Goal: Task Accomplishment & Management: Manage account settings

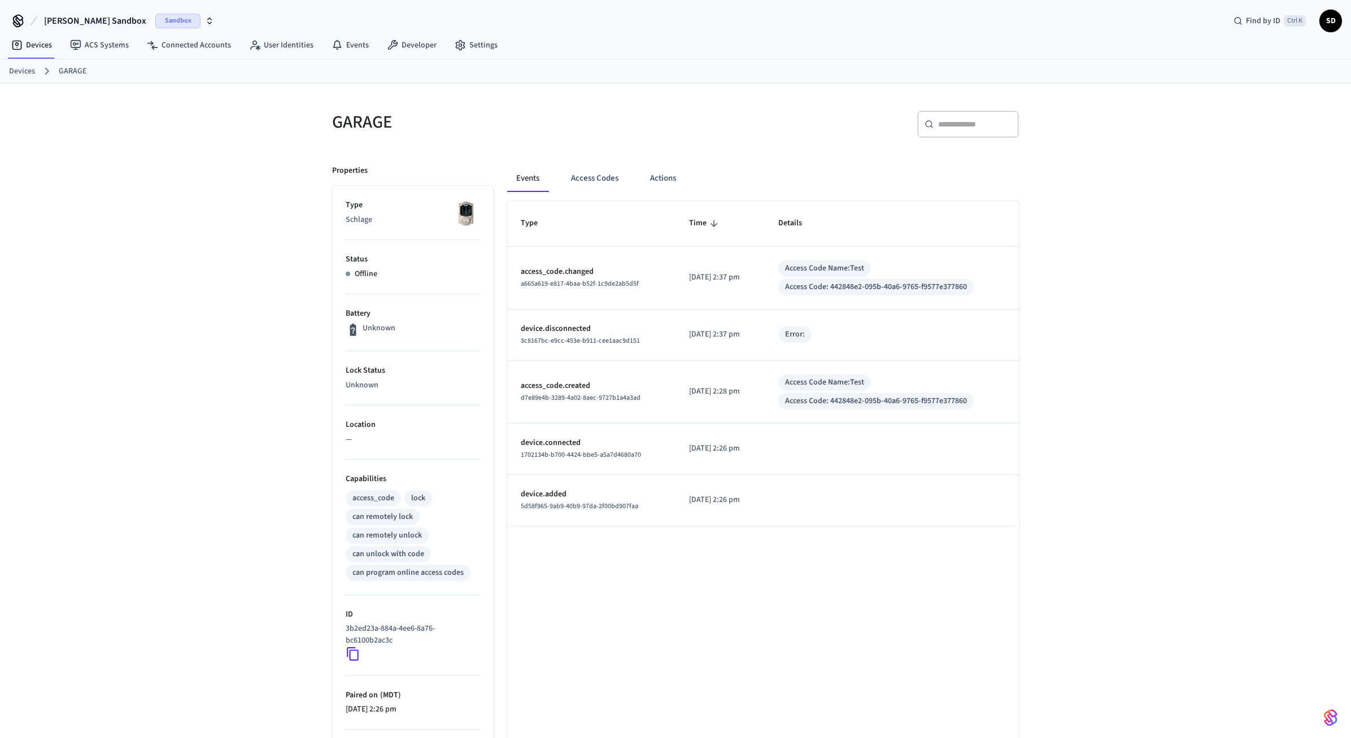
click at [1185, 272] on div "GARAGE ​ ​ Properties Type Schlage Status Offline Battery Unknown Lock Status U…" at bounding box center [675, 512] width 1351 height 856
click at [596, 178] on button "Access Codes" at bounding box center [595, 178] width 66 height 27
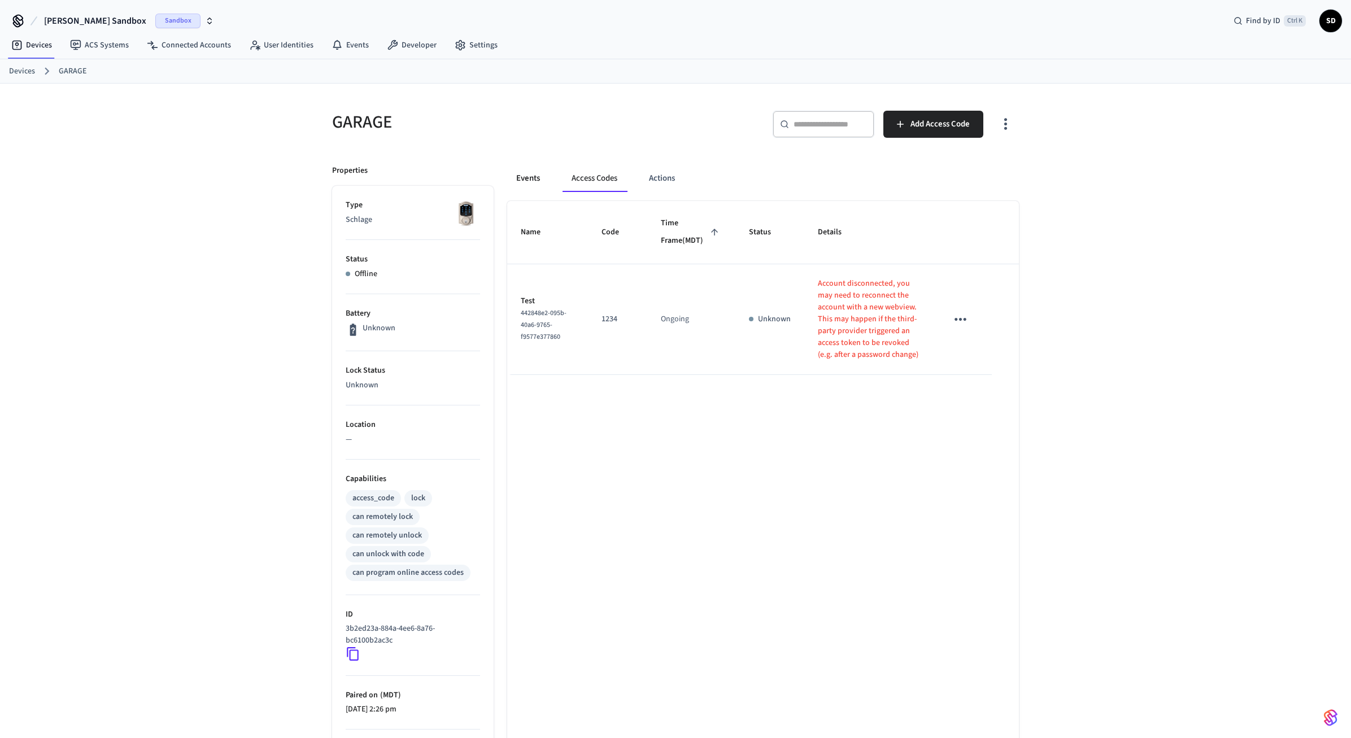
click at [532, 178] on button "Events" at bounding box center [528, 178] width 42 height 27
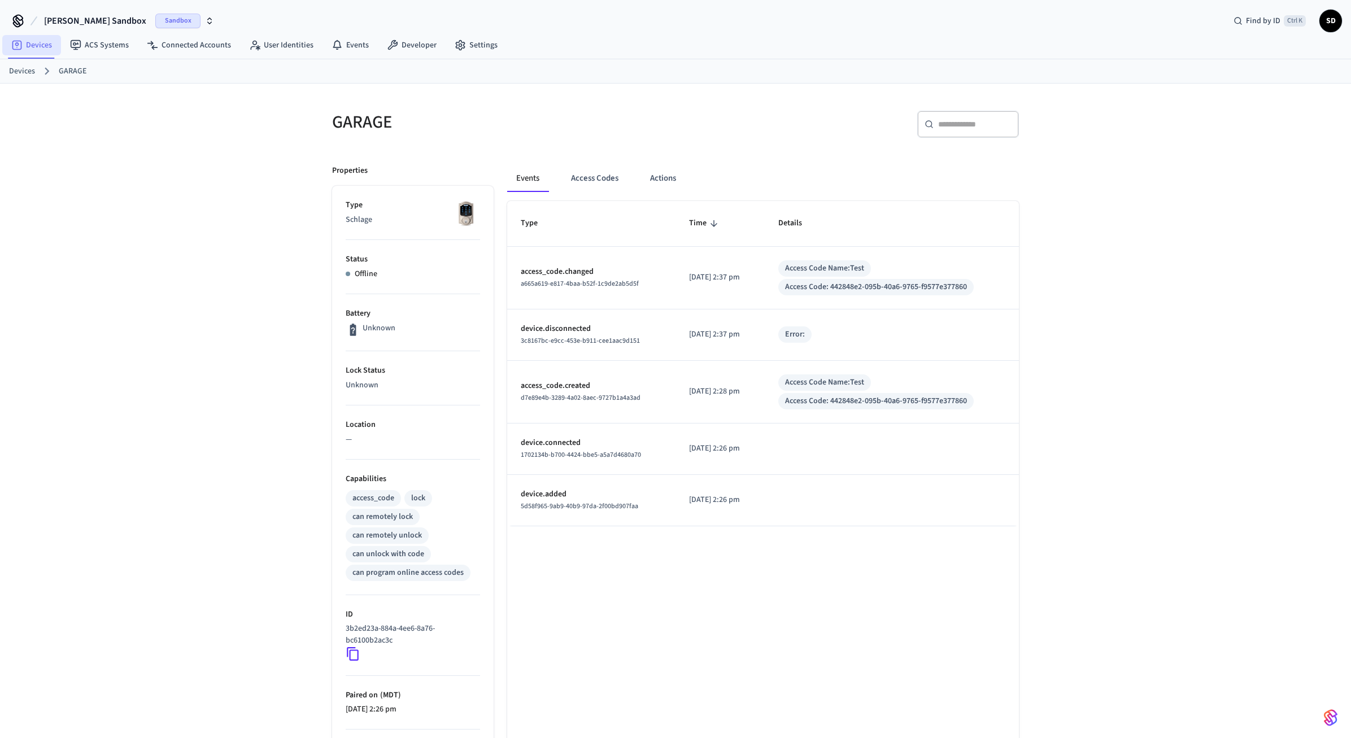
click at [37, 42] on link "Devices" at bounding box center [31, 45] width 59 height 20
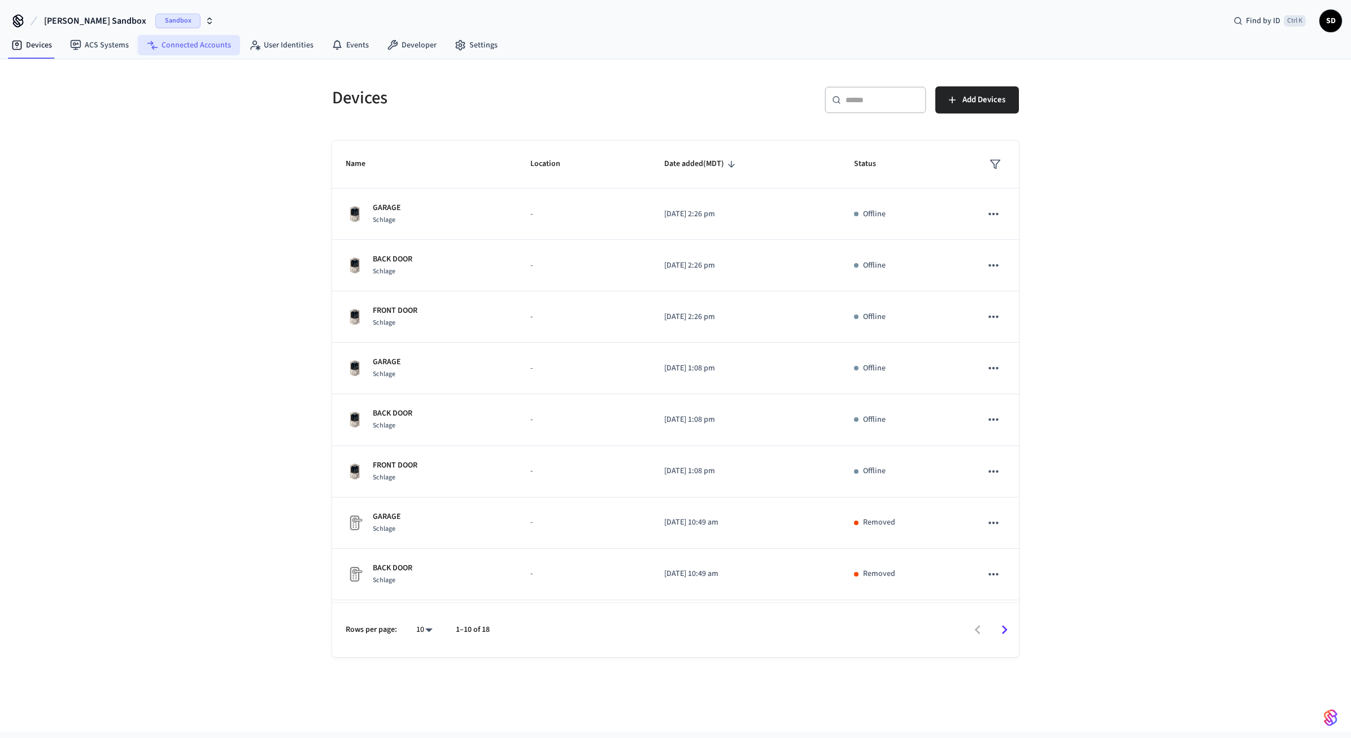
click at [183, 42] on link "Connected Accounts" at bounding box center [189, 45] width 102 height 20
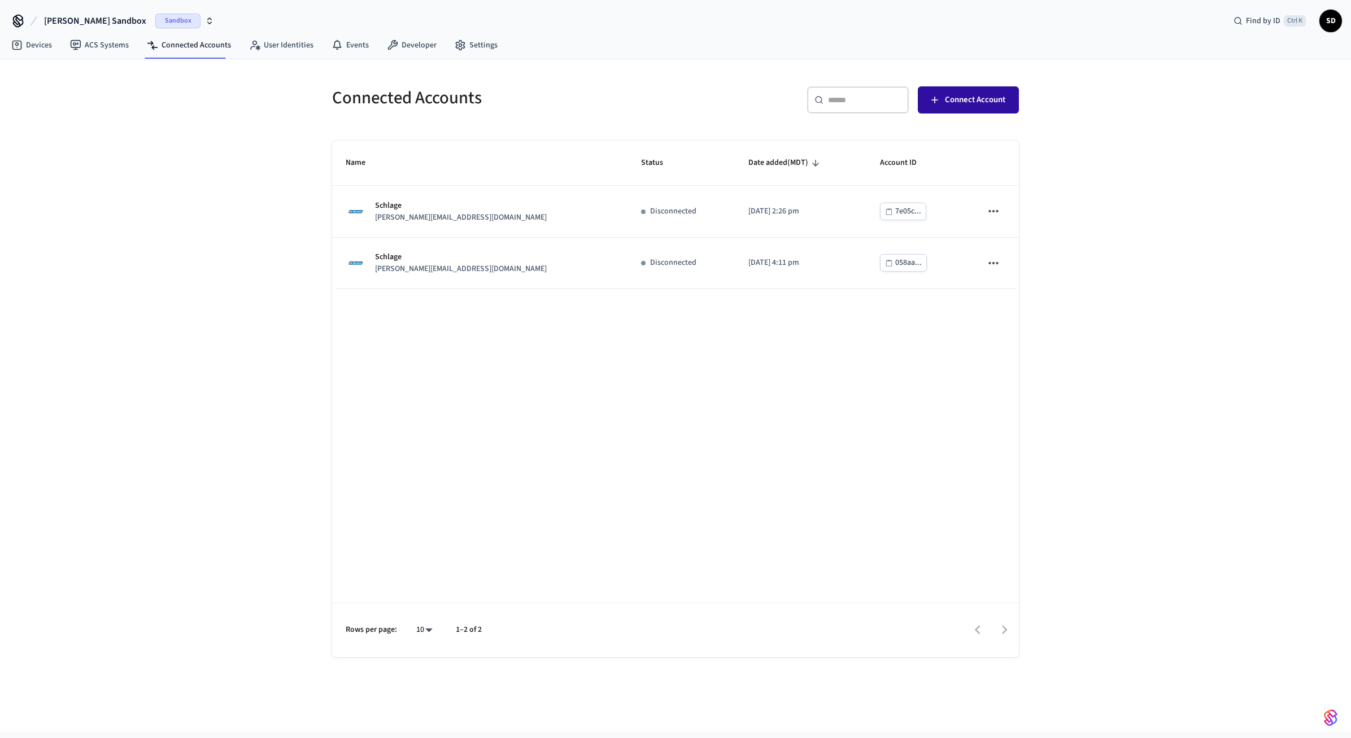
click at [993, 106] on span "Connect Account" at bounding box center [975, 100] width 60 height 15
click at [703, 444] on div "Name Status Date added (MDT) Account ID Schlage john@example.com Connected 2025…" at bounding box center [675, 399] width 687 height 517
click at [28, 43] on link "Devices" at bounding box center [31, 45] width 59 height 20
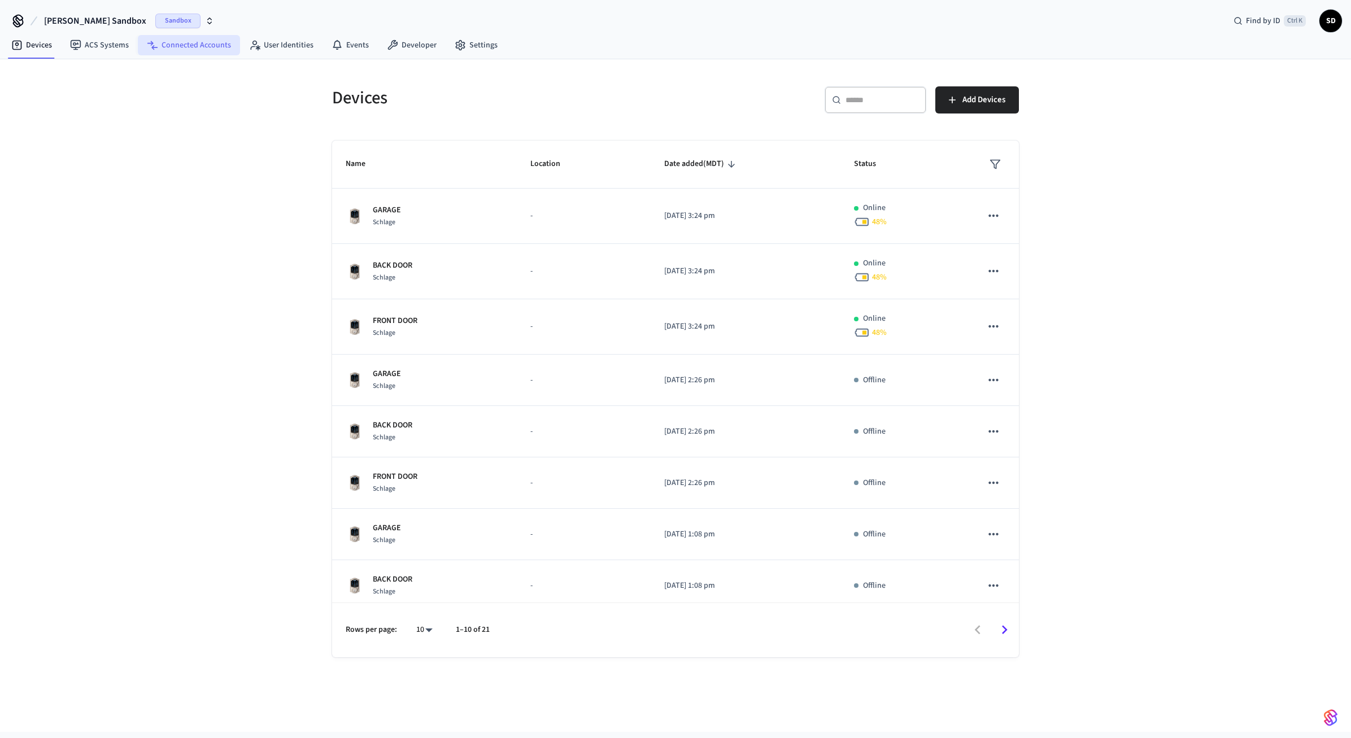
click at [176, 43] on link "Connected Accounts" at bounding box center [189, 45] width 102 height 20
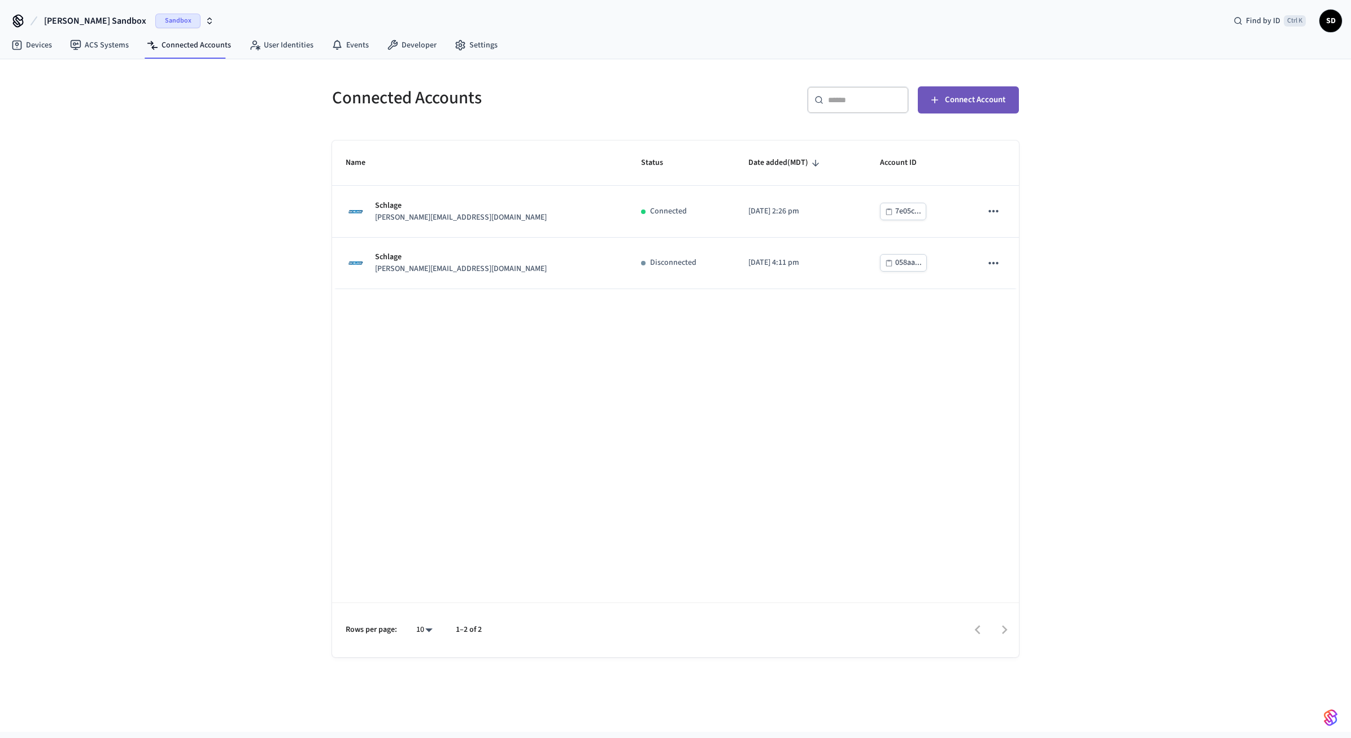
click at [962, 102] on span "Connect Account" at bounding box center [975, 100] width 60 height 15
click at [39, 49] on link "Devices" at bounding box center [31, 45] width 59 height 20
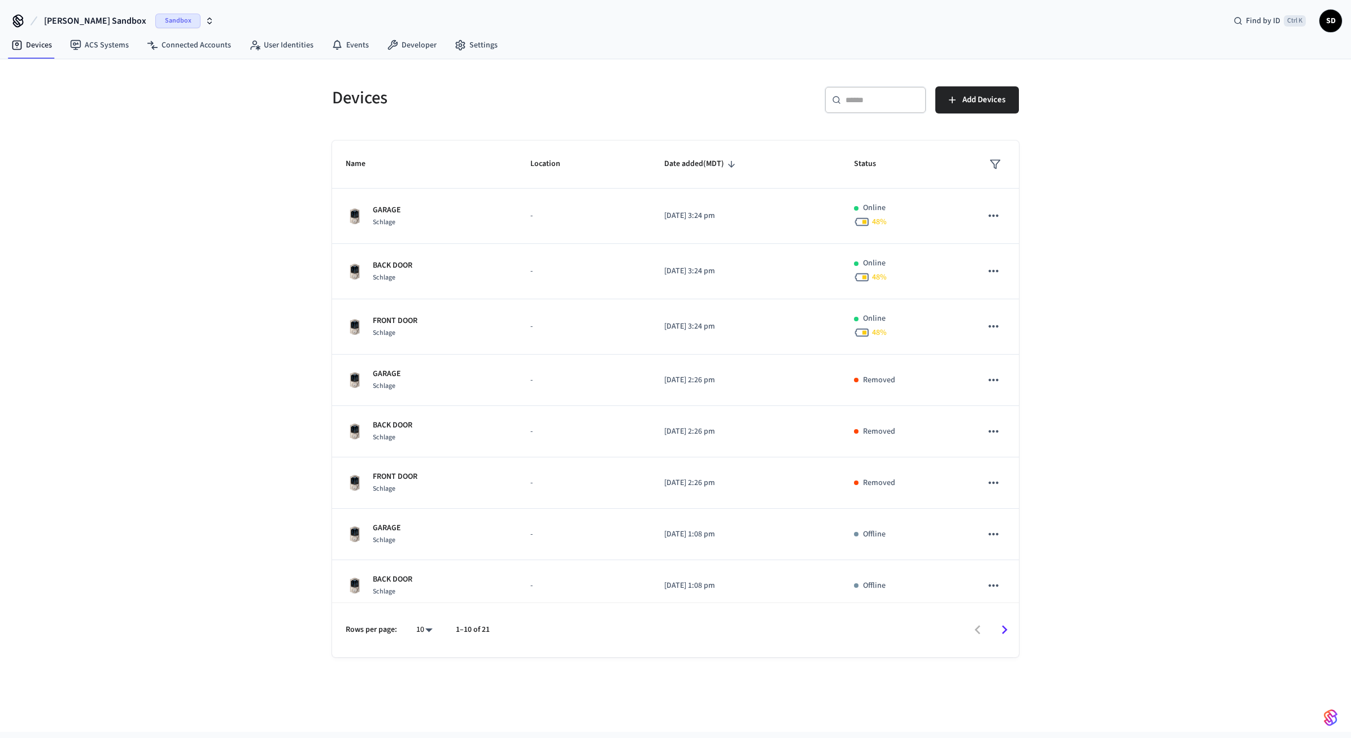
click at [1186, 225] on div "Devices ​ ​ Add Devices Name Location Date added (MDT) Status GARAGE Schlage - …" at bounding box center [675, 395] width 1351 height 673
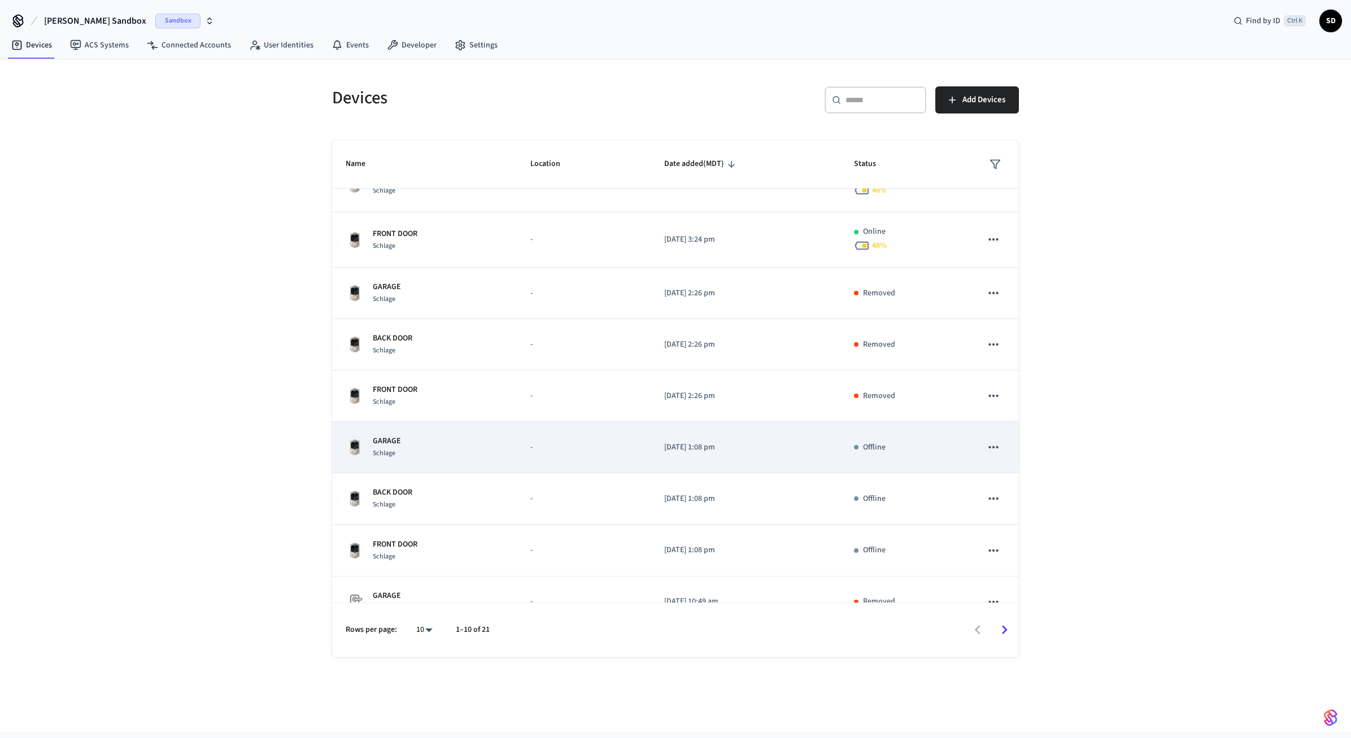
scroll to position [112, 0]
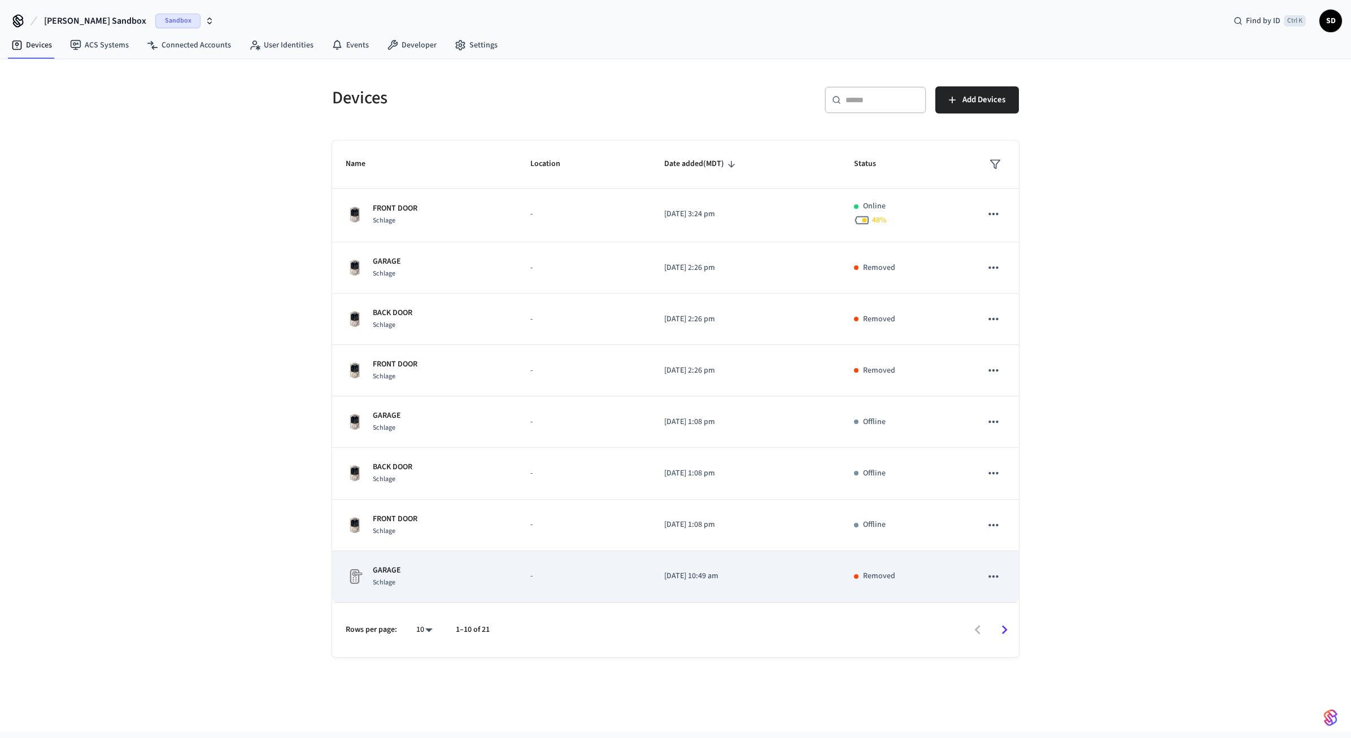
click at [759, 577] on p "[DATE] 10:49 am" at bounding box center [745, 577] width 163 height 12
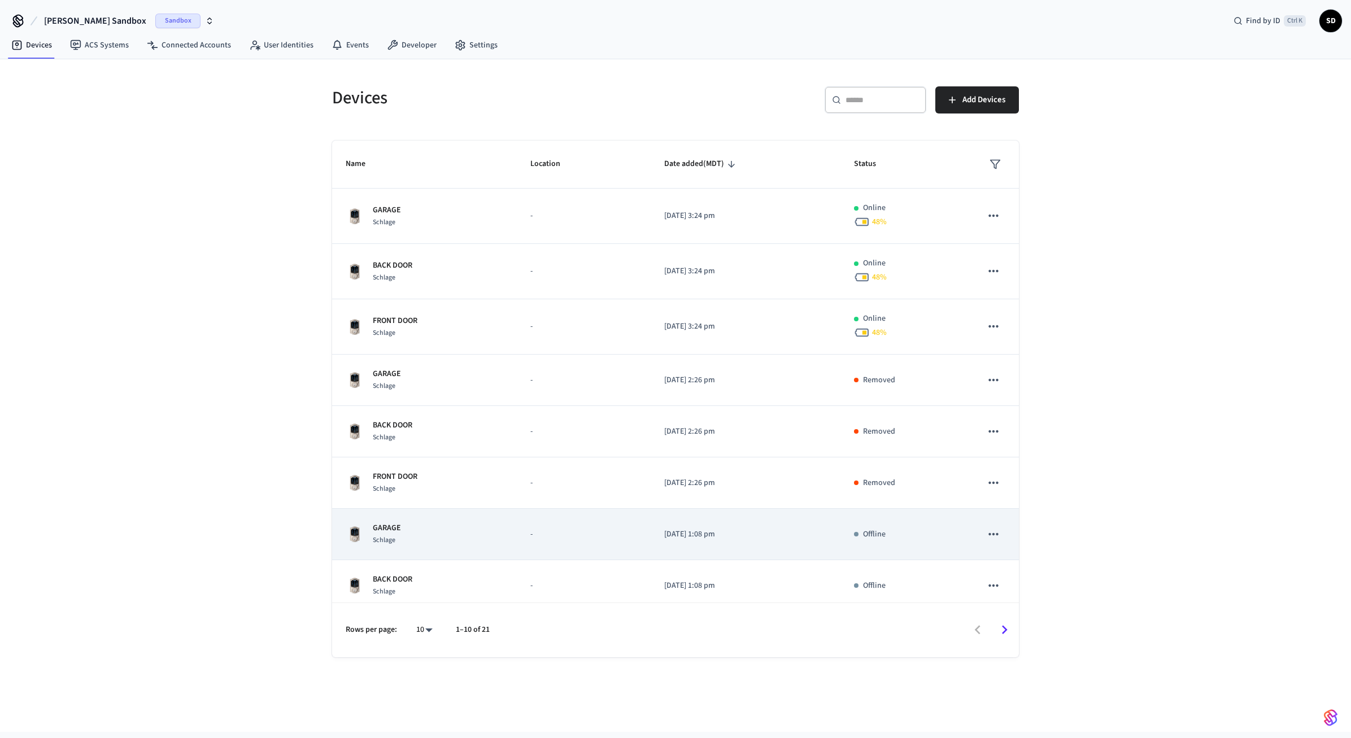
scroll to position [112, 0]
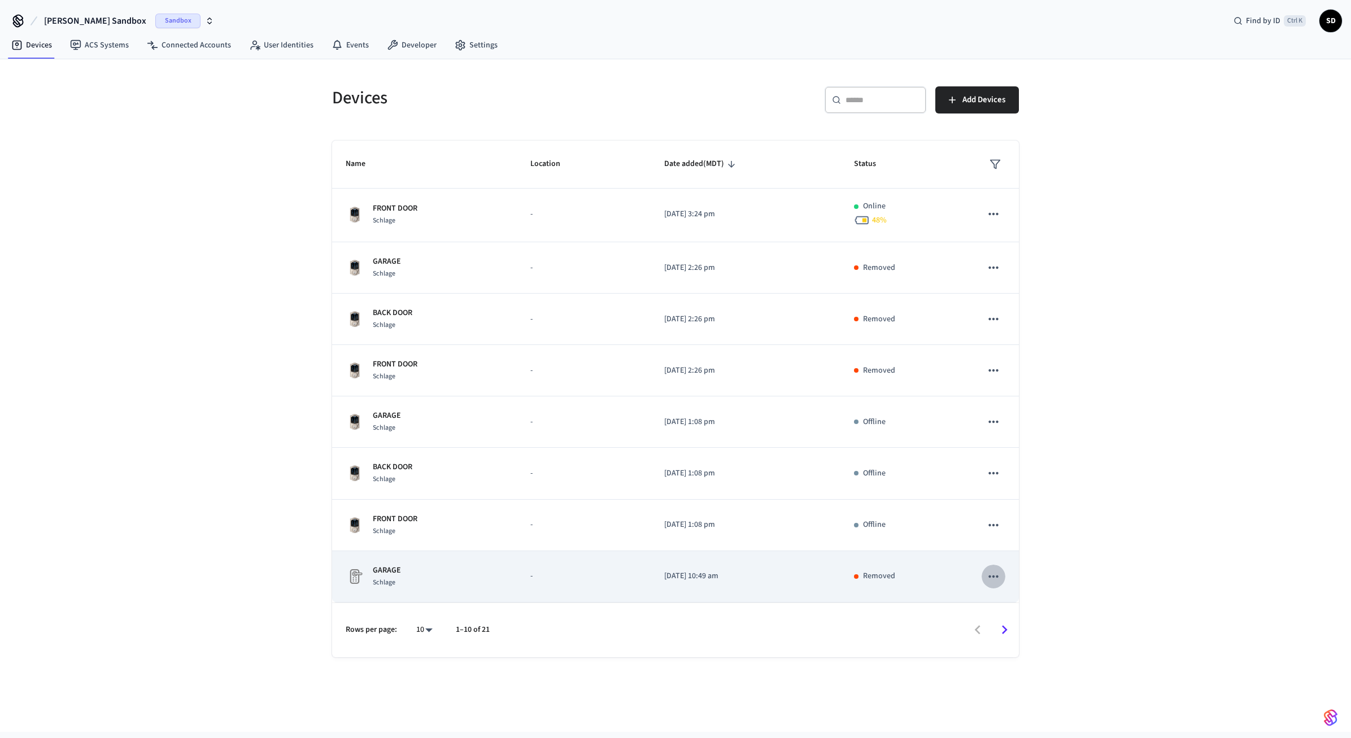
click at [991, 576] on icon "sticky table" at bounding box center [993, 576] width 15 height 15
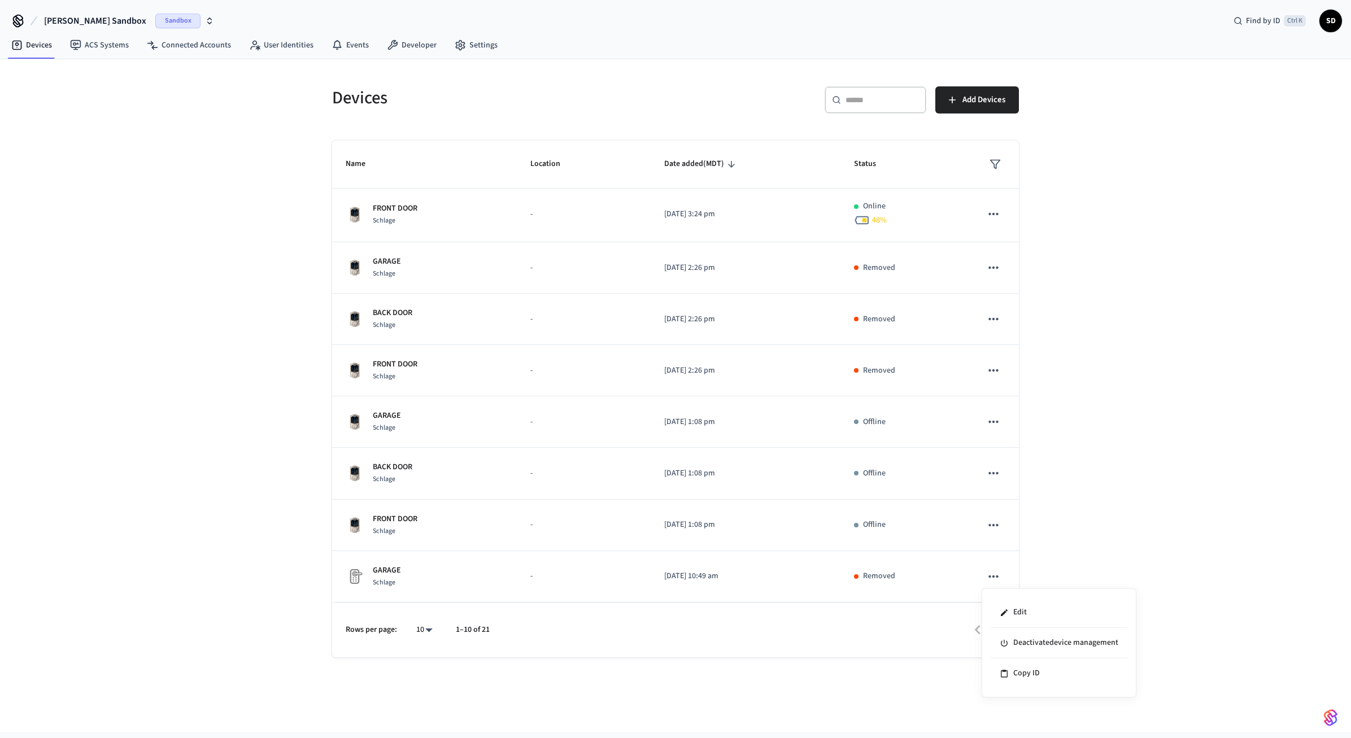
click at [1119, 517] on div at bounding box center [675, 369] width 1351 height 738
click at [180, 48] on link "Connected Accounts" at bounding box center [189, 45] width 102 height 20
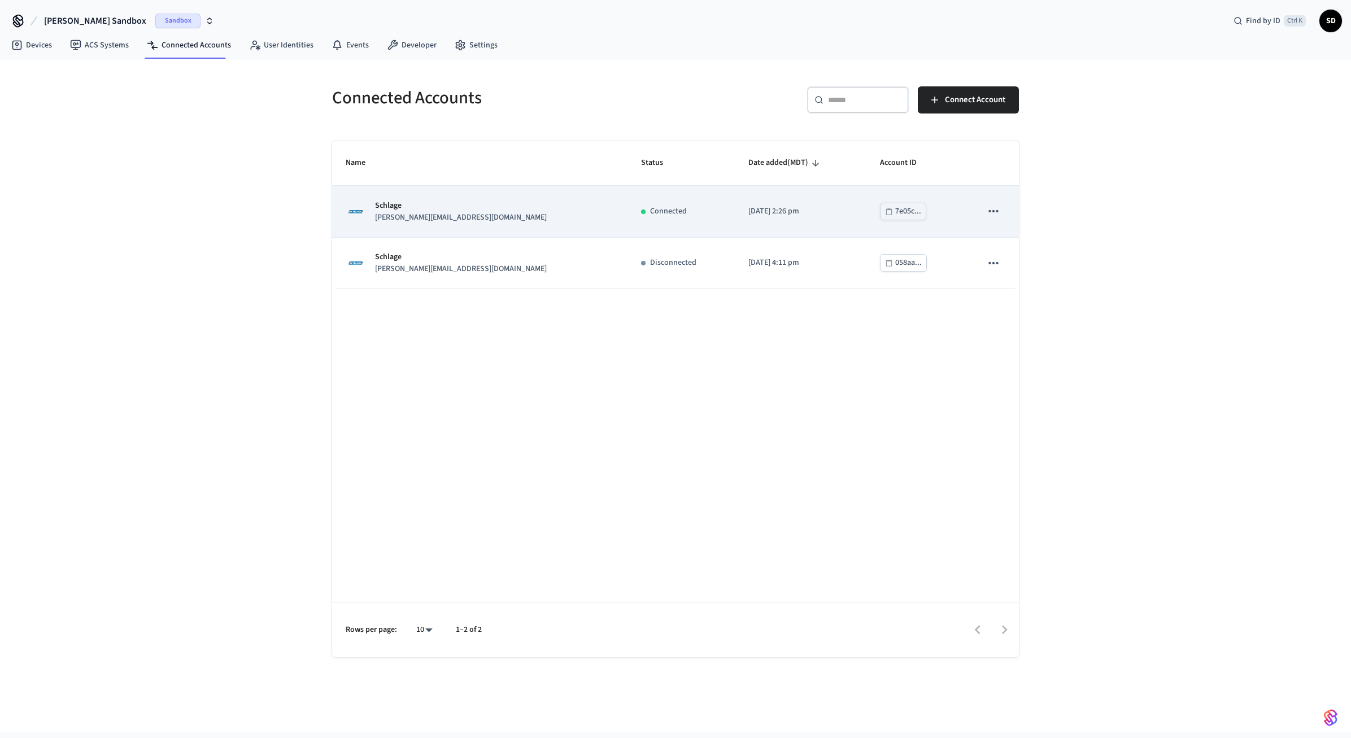
click at [993, 210] on icon "sticky table" at bounding box center [993, 211] width 15 height 15
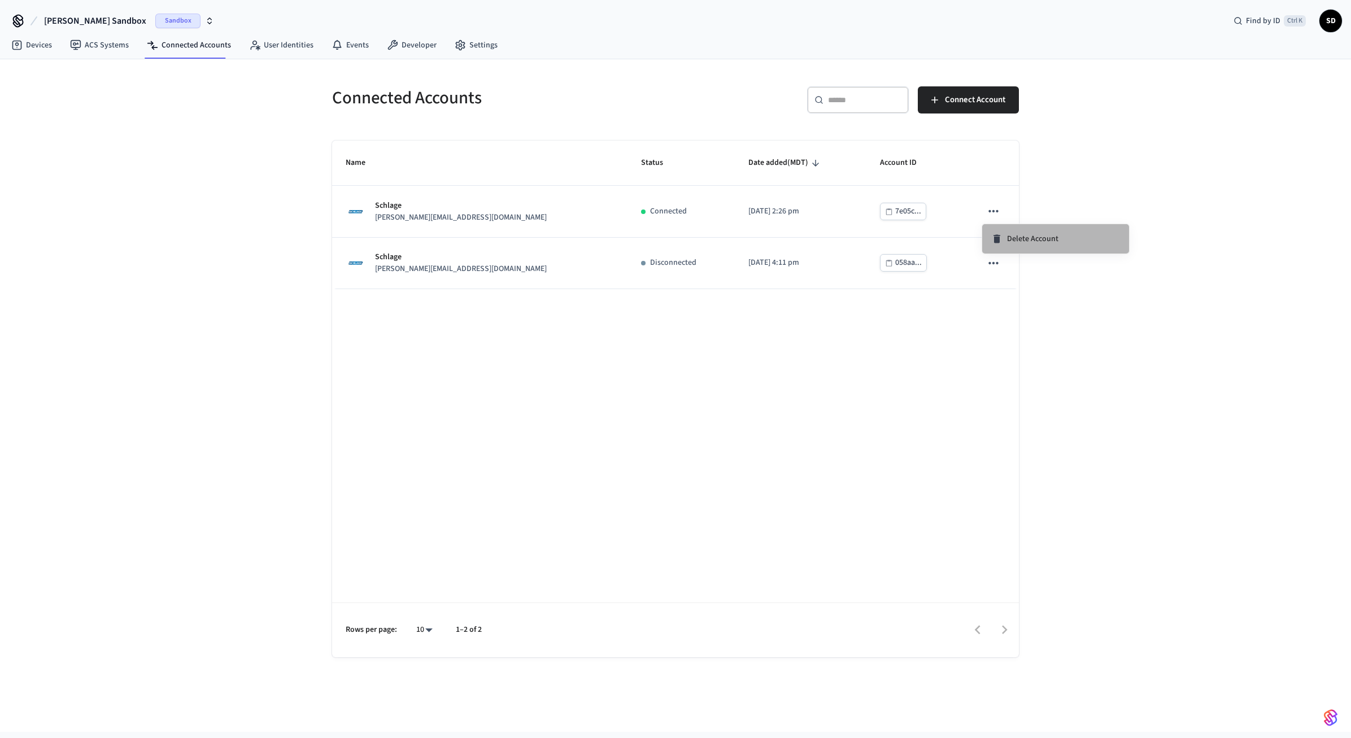
click at [1014, 236] on span "Delete Account" at bounding box center [1032, 238] width 51 height 11
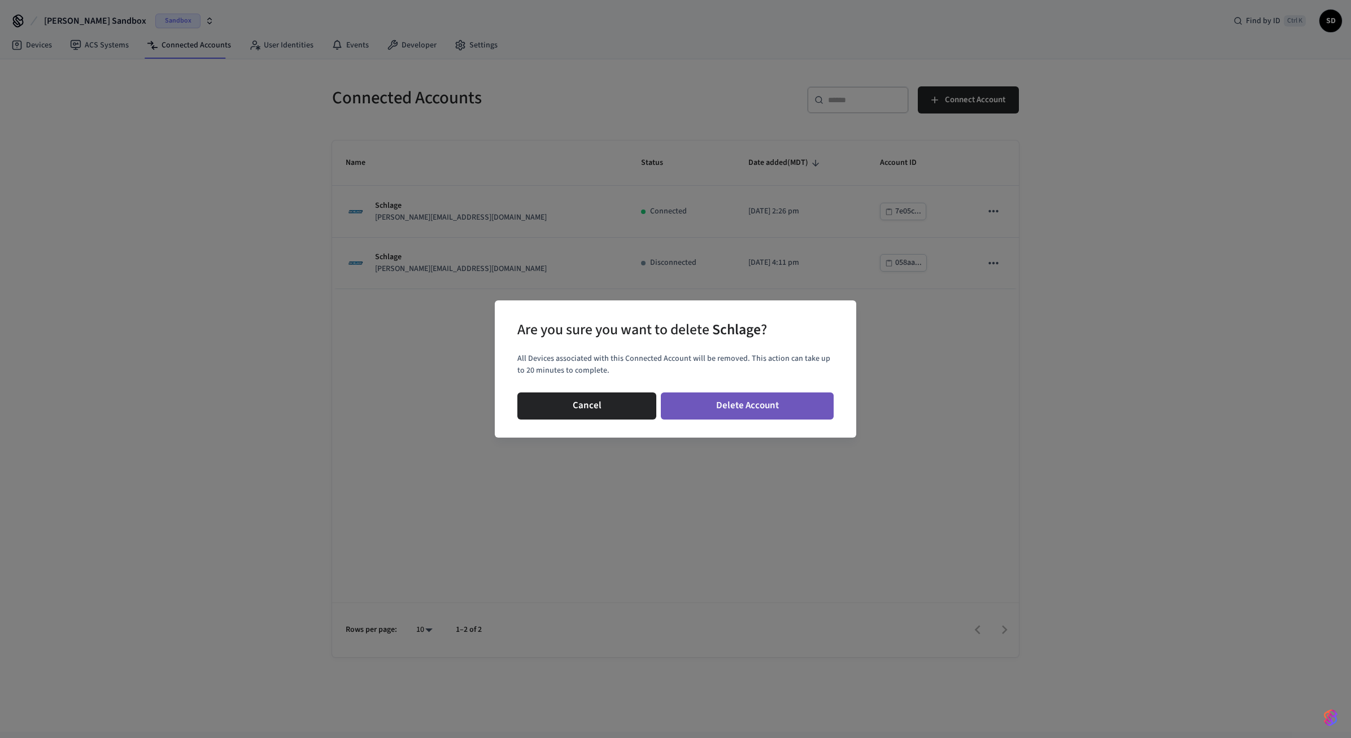
click at [779, 401] on button "Delete Account" at bounding box center [747, 406] width 173 height 27
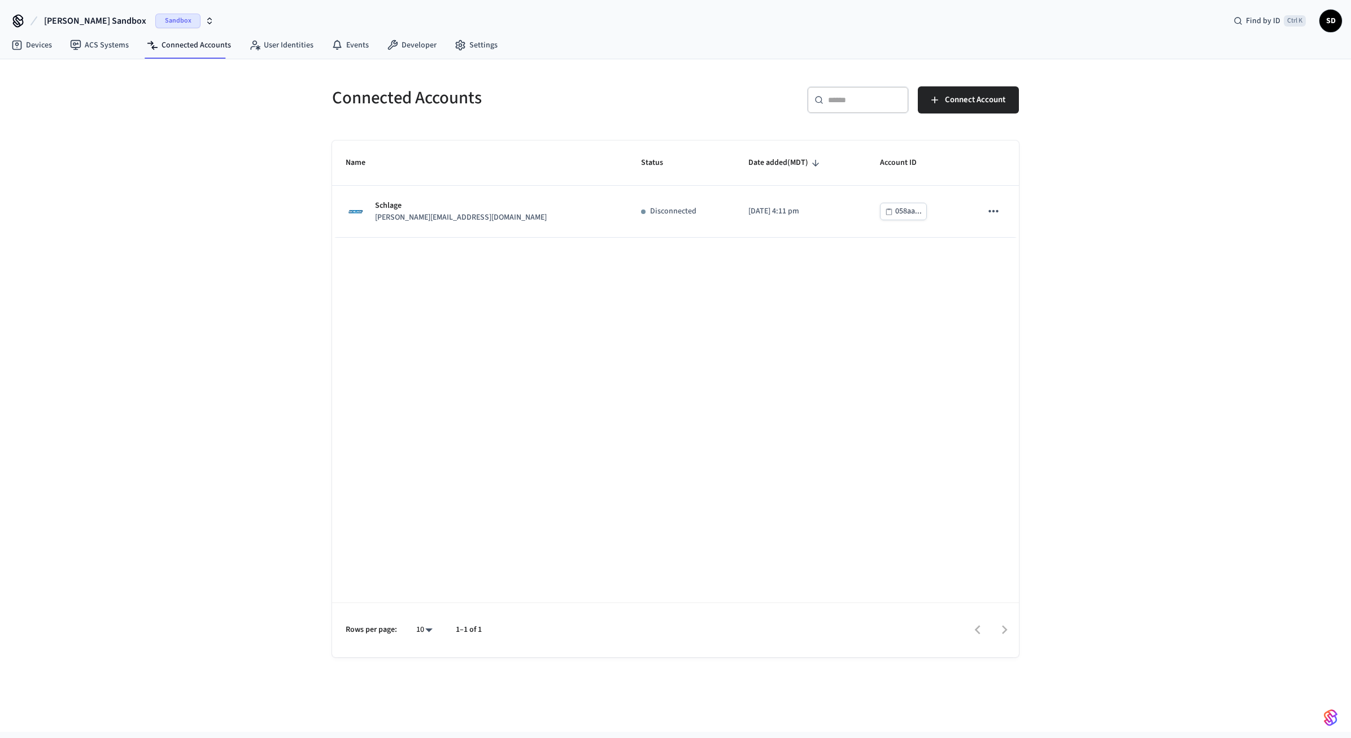
drag, startPoint x: 709, startPoint y: 367, endPoint x: 800, endPoint y: 310, distance: 107.2
click at [711, 365] on div "Name Status Date added (MDT) Account ID Schlage jane@example.com Disconnected 2…" at bounding box center [675, 399] width 687 height 517
click at [957, 97] on span "Connect Account" at bounding box center [975, 100] width 60 height 15
click at [963, 97] on span "Connect Account" at bounding box center [975, 100] width 60 height 15
click at [987, 104] on span "Connect Account" at bounding box center [975, 100] width 60 height 15
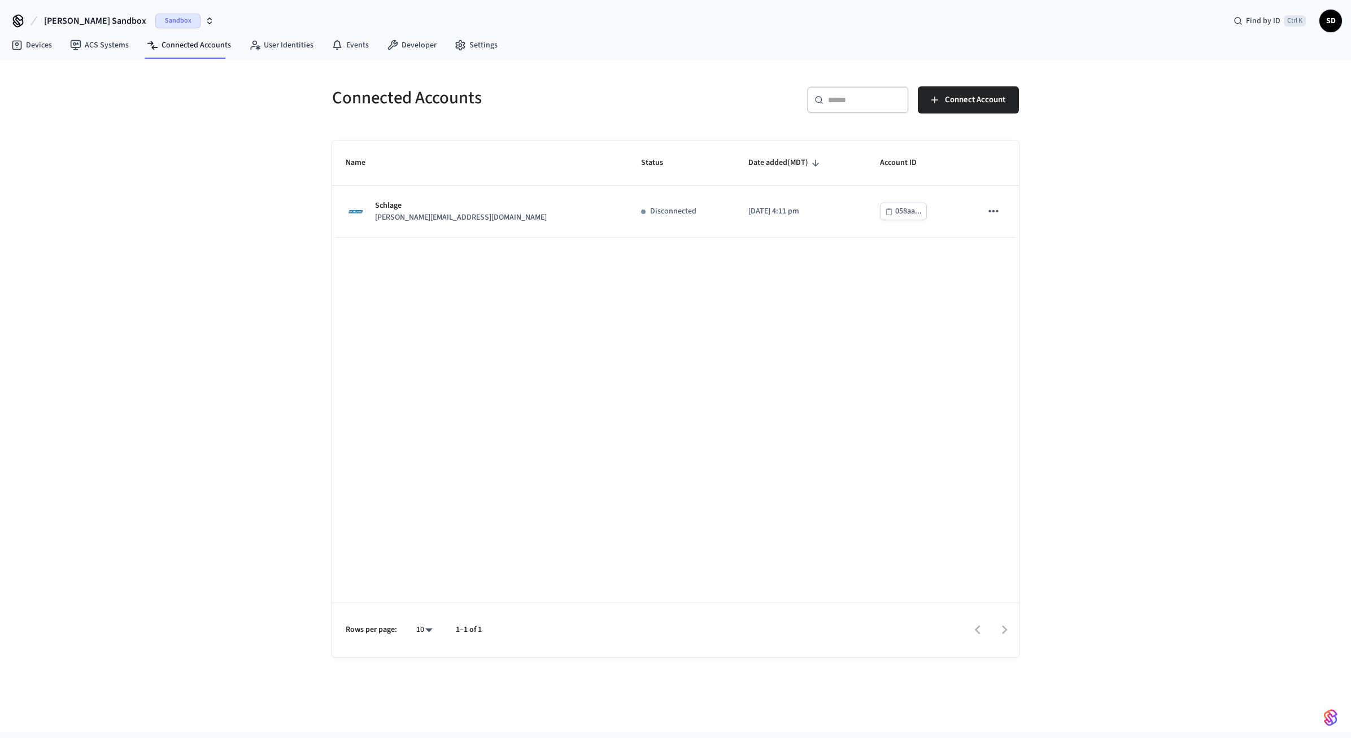
click at [1109, 280] on div "Connected Accounts ​ ​ Connect Account Name Status Date added (MDT) Account ID …" at bounding box center [675, 395] width 1351 height 673
click at [1174, 221] on div "Connected Accounts ​ ​ Connect Account Name Status Date added (MDT) Account ID …" at bounding box center [675, 395] width 1351 height 673
click at [37, 40] on link "Devices" at bounding box center [31, 45] width 59 height 20
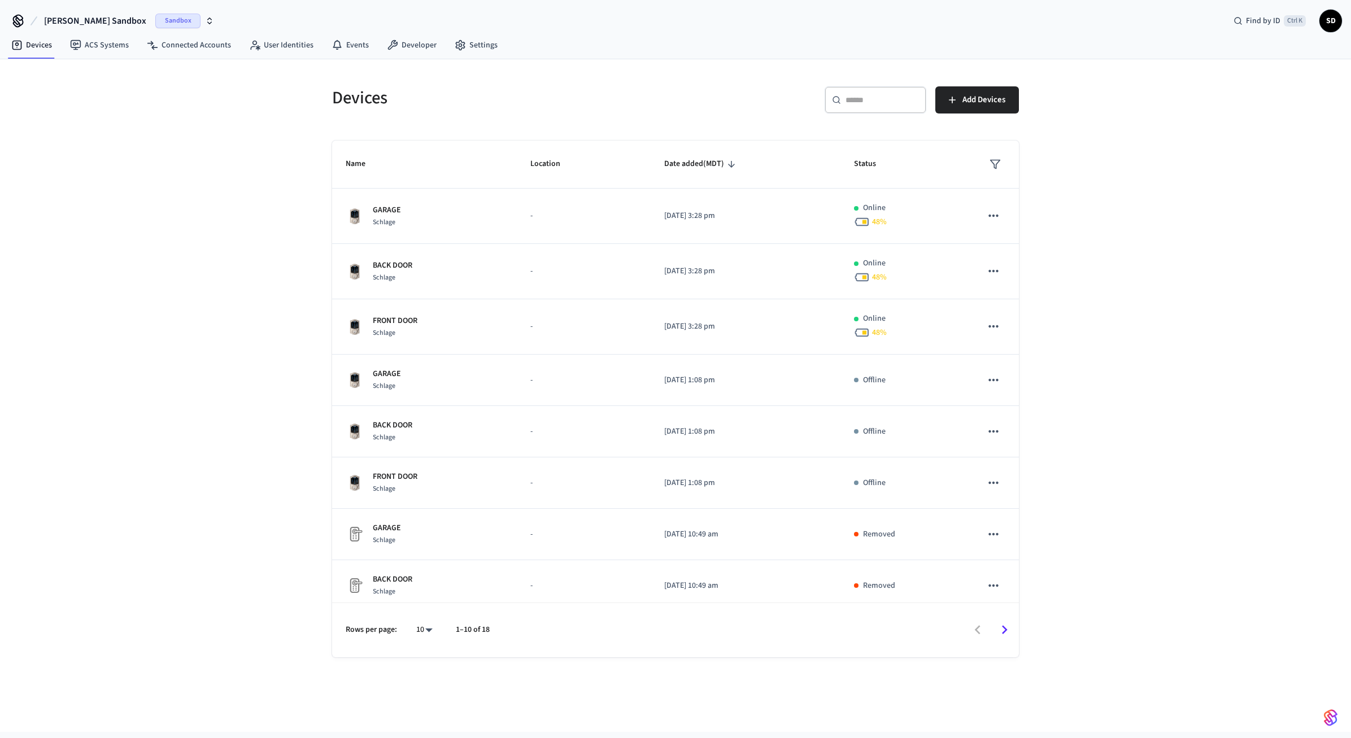
click at [211, 207] on div "Devices ​ ​ Add Devices Name Location Date added (MDT) Status GARAGE Schlage - …" at bounding box center [675, 395] width 1351 height 673
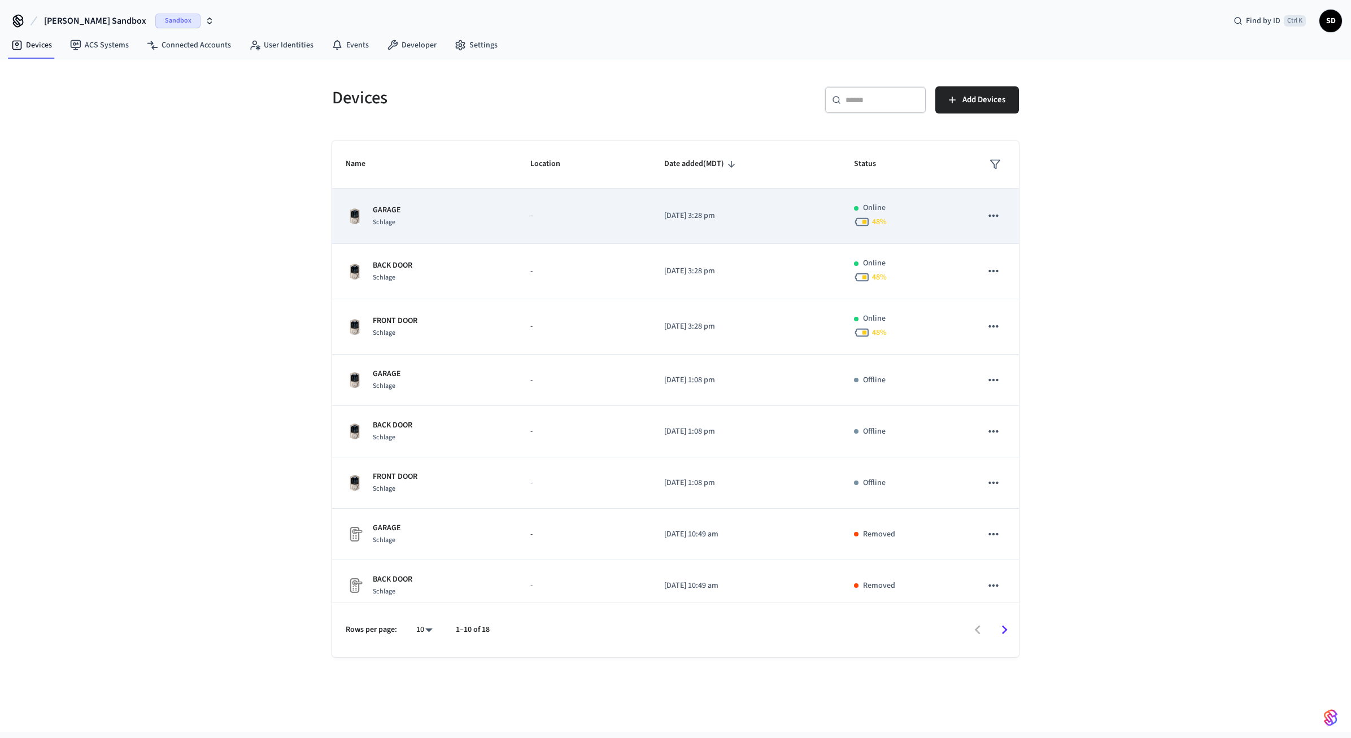
click at [573, 208] on td "-" at bounding box center [584, 216] width 134 height 55
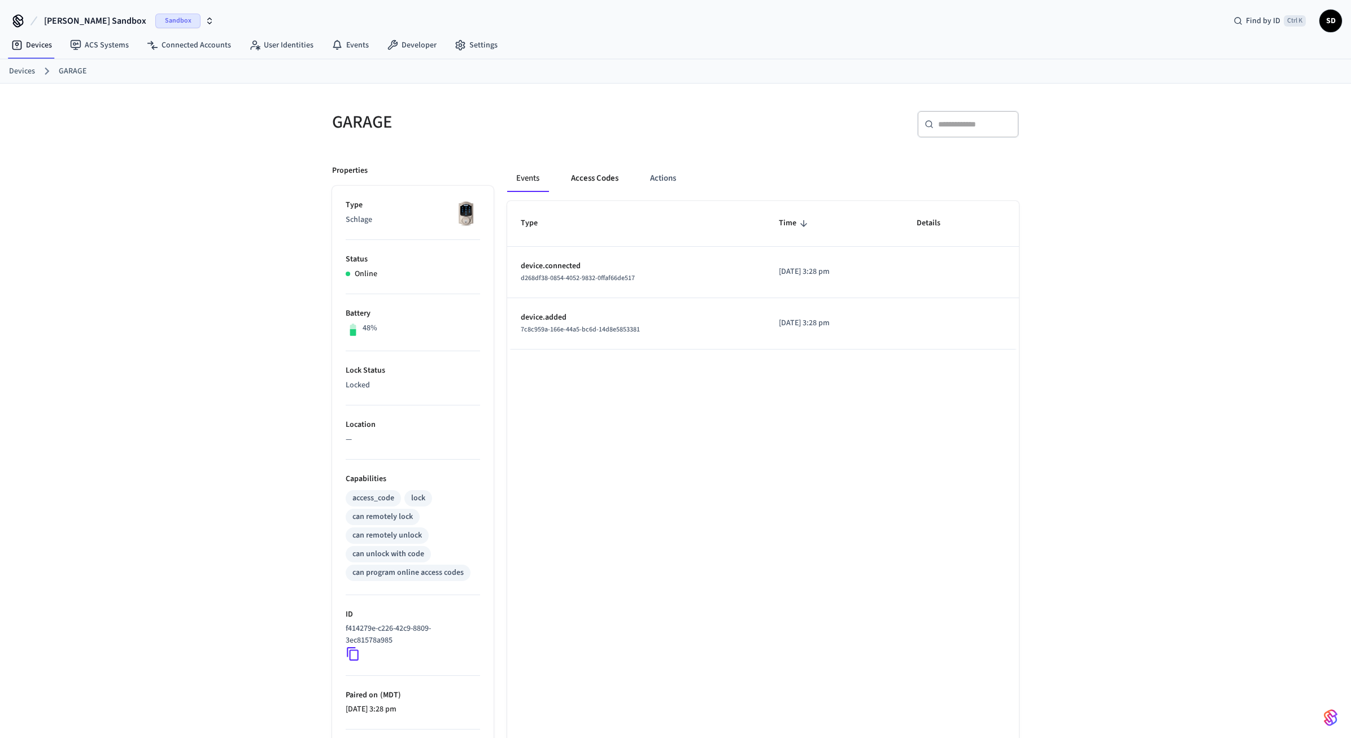
click at [582, 171] on button "Access Codes" at bounding box center [595, 178] width 66 height 27
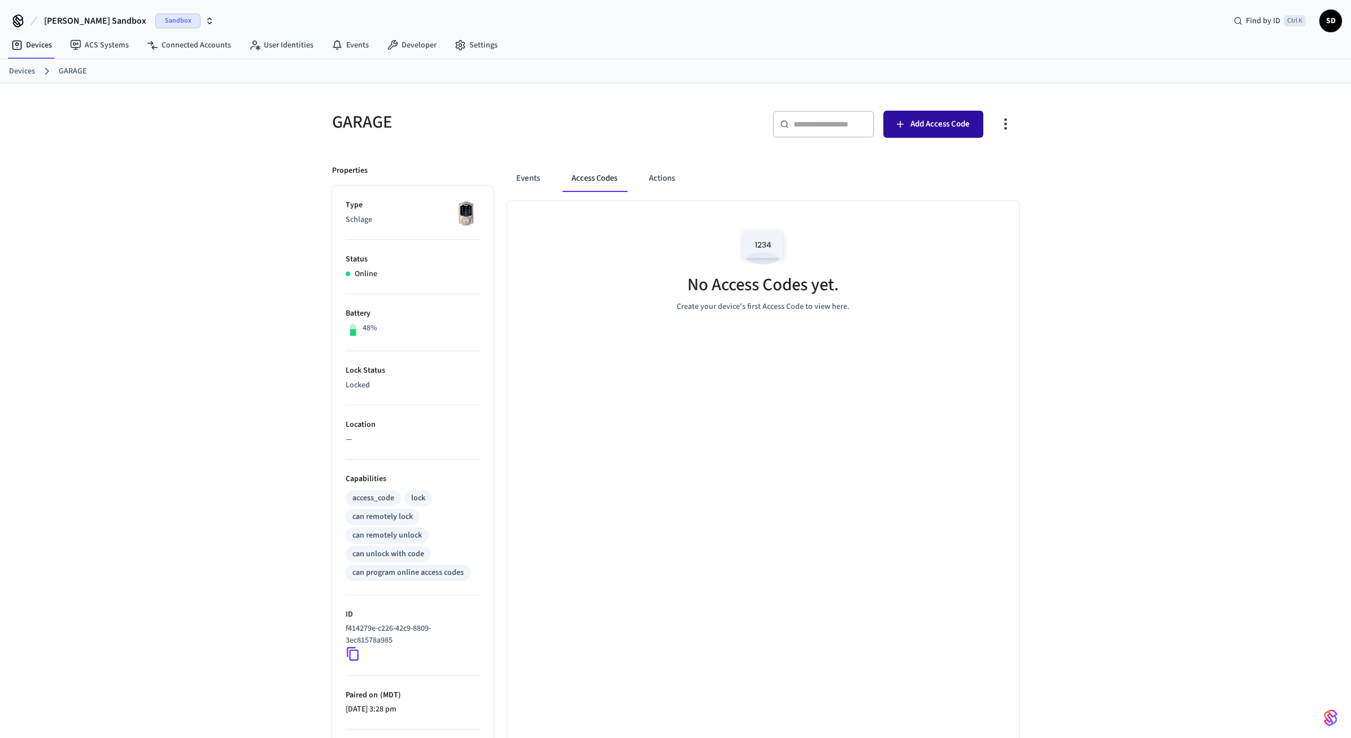
click at [944, 123] on span "Add Access Code" at bounding box center [940, 124] width 59 height 15
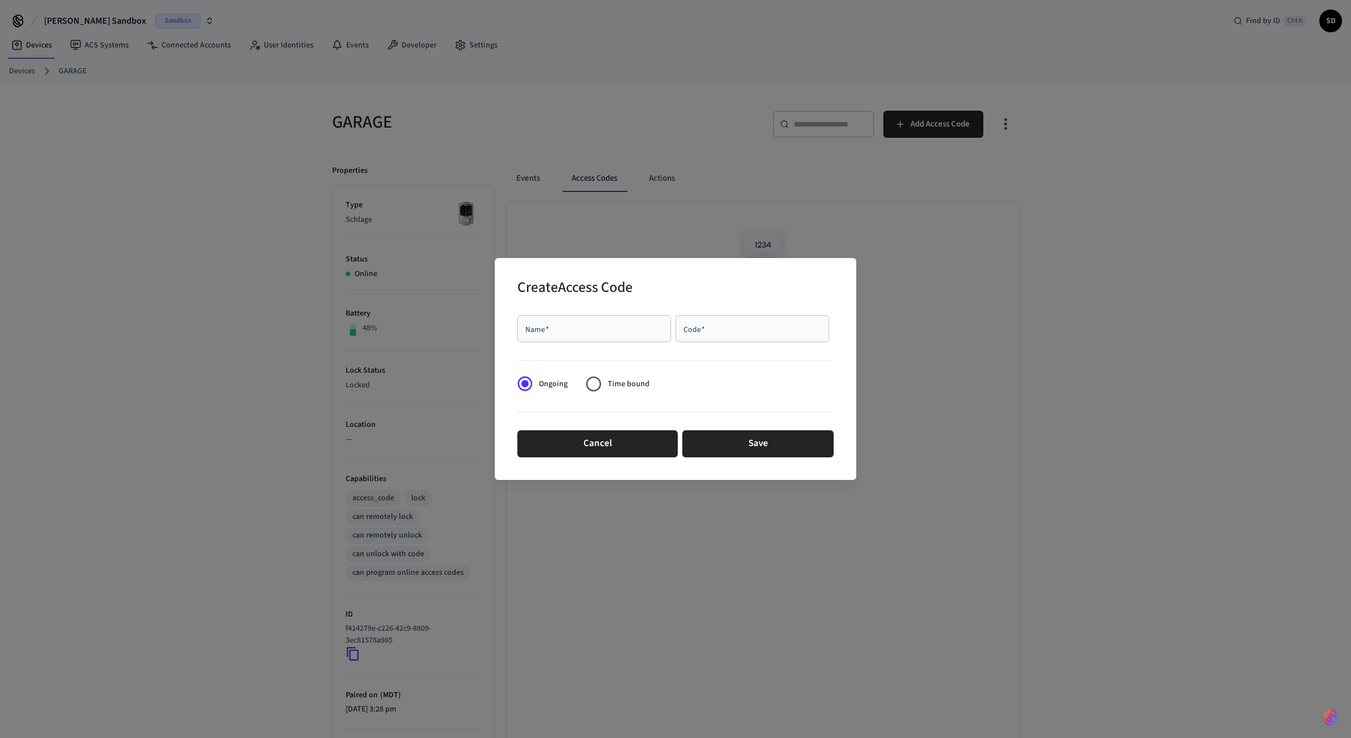
click at [589, 337] on div "Name   *" at bounding box center [594, 328] width 154 height 27
type input "****"
type input "*****"
click at [748, 447] on button "Save" at bounding box center [757, 443] width 151 height 27
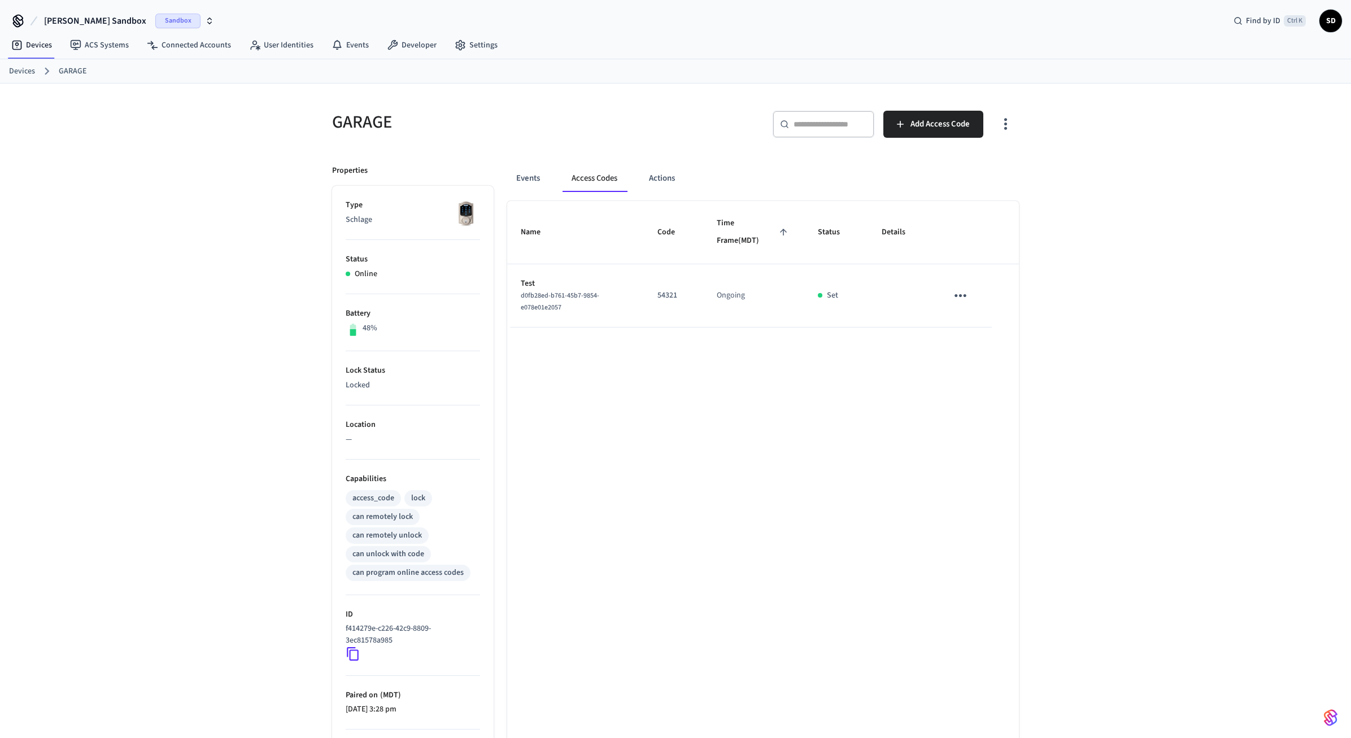
click at [1159, 315] on div "GARAGE ​ ​ Add Access Code Properties Type Schlage Status Online Battery 48% Lo…" at bounding box center [675, 455] width 1351 height 742
click at [660, 299] on td "54321" at bounding box center [673, 295] width 59 height 63
click at [962, 293] on icon "sticky table" at bounding box center [961, 296] width 18 height 18
click at [973, 323] on li "Edit" at bounding box center [988, 328] width 54 height 31
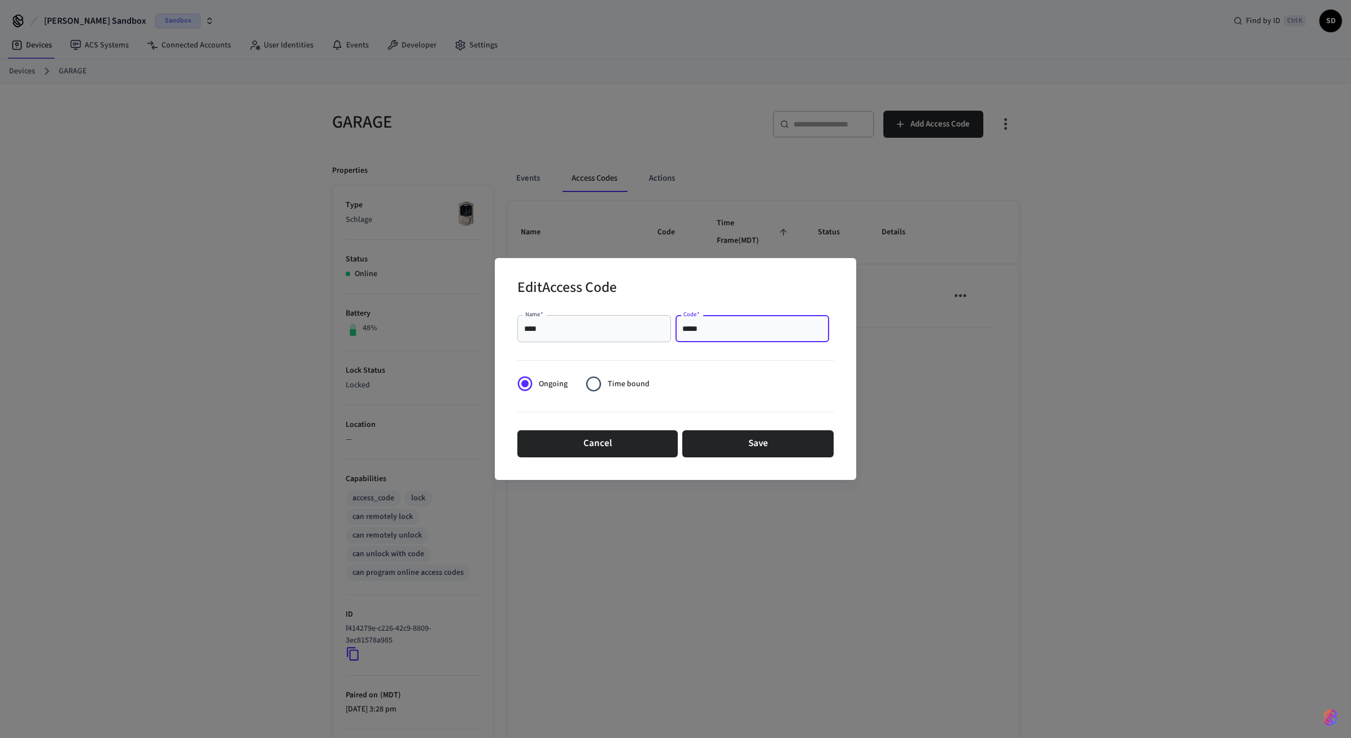
click at [763, 328] on input "*****" at bounding box center [752, 328] width 140 height 11
type input "*****"
click at [754, 441] on button "Save" at bounding box center [757, 443] width 151 height 27
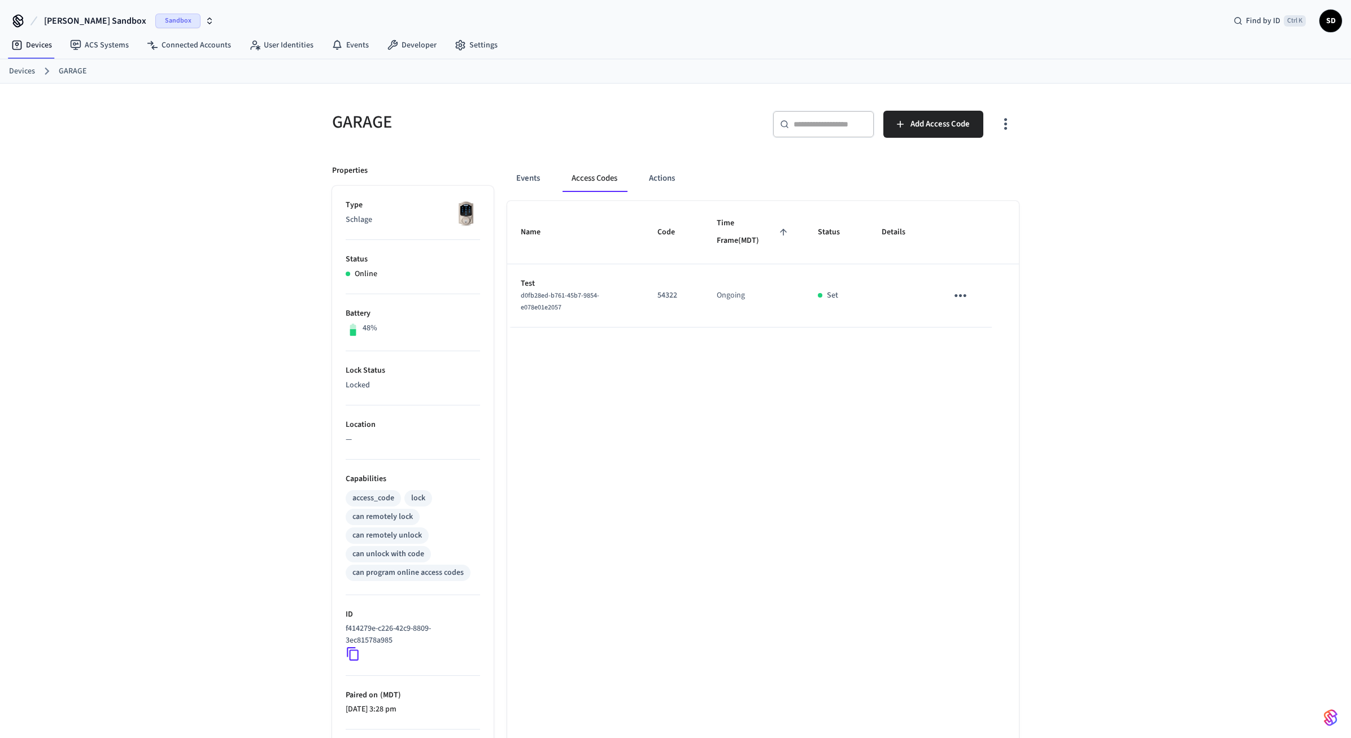
click at [1104, 384] on div "GARAGE ​ ​ Add Access Code Properties Type Schlage Status Online Battery 48% Lo…" at bounding box center [675, 455] width 1351 height 742
click at [953, 298] on icon "sticky table" at bounding box center [961, 296] width 18 height 18
click at [984, 324] on li "Edit" at bounding box center [988, 328] width 54 height 31
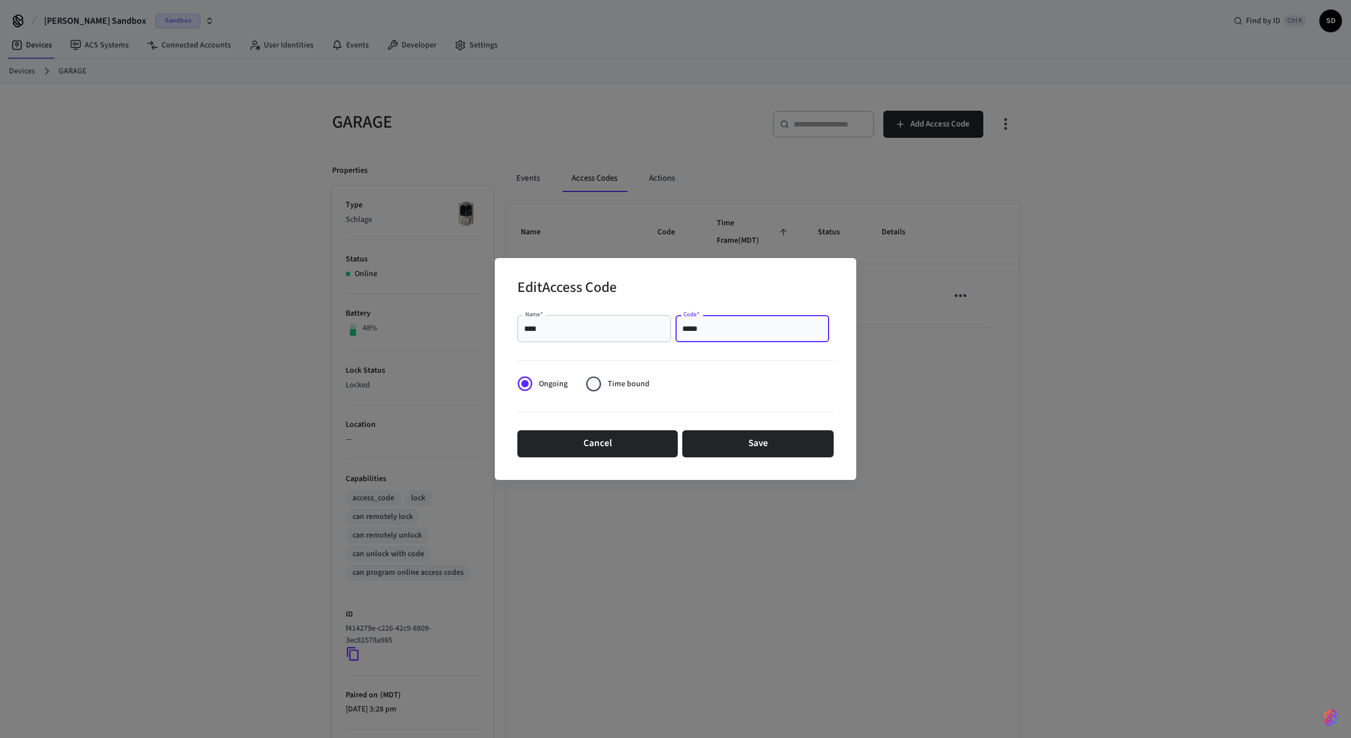
click at [711, 324] on input "*****" at bounding box center [752, 328] width 140 height 11
type input "*****"
click at [770, 451] on button "Save" at bounding box center [757, 443] width 151 height 27
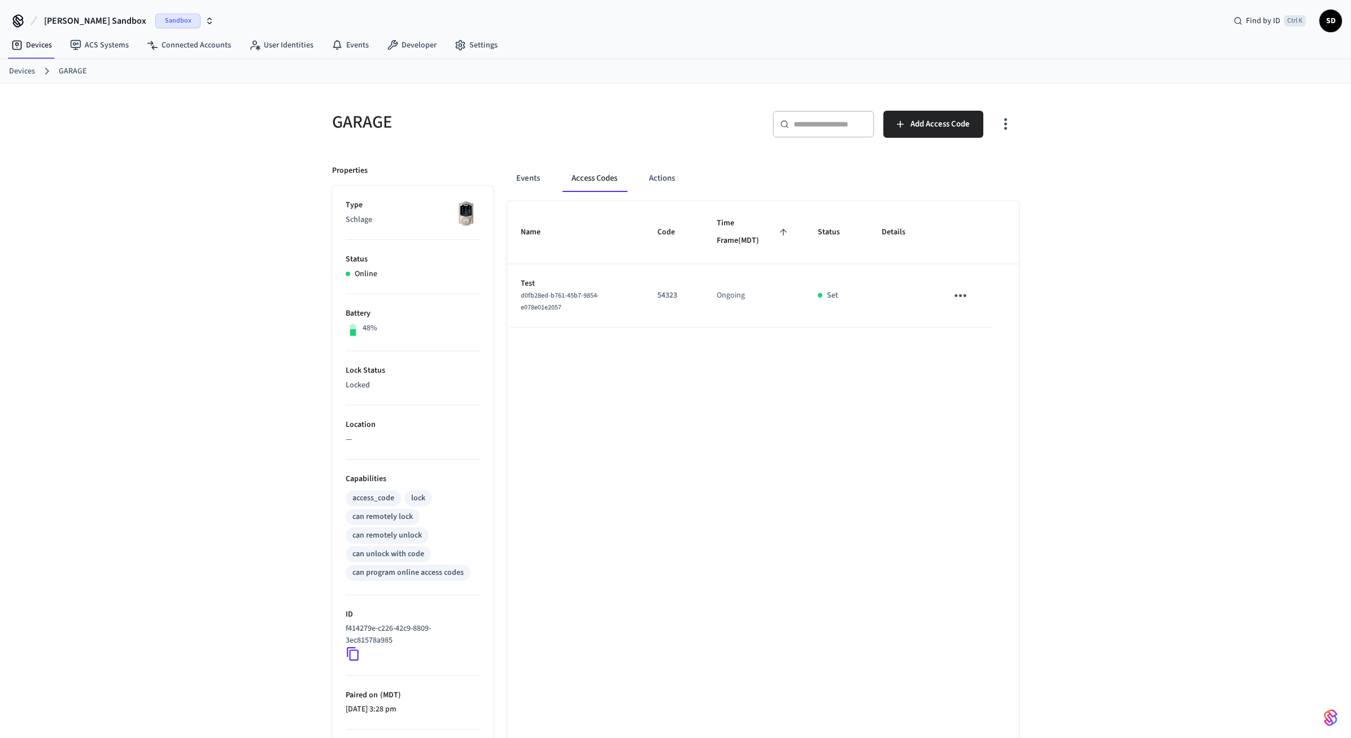
click at [870, 394] on div "Name Code Time Frame (MDT) Status Details Test d0fb28ed-b761-45b7-9854-e078e01e…" at bounding box center [763, 513] width 512 height 625
click at [919, 136] on button "Add Access Code" at bounding box center [933, 124] width 100 height 27
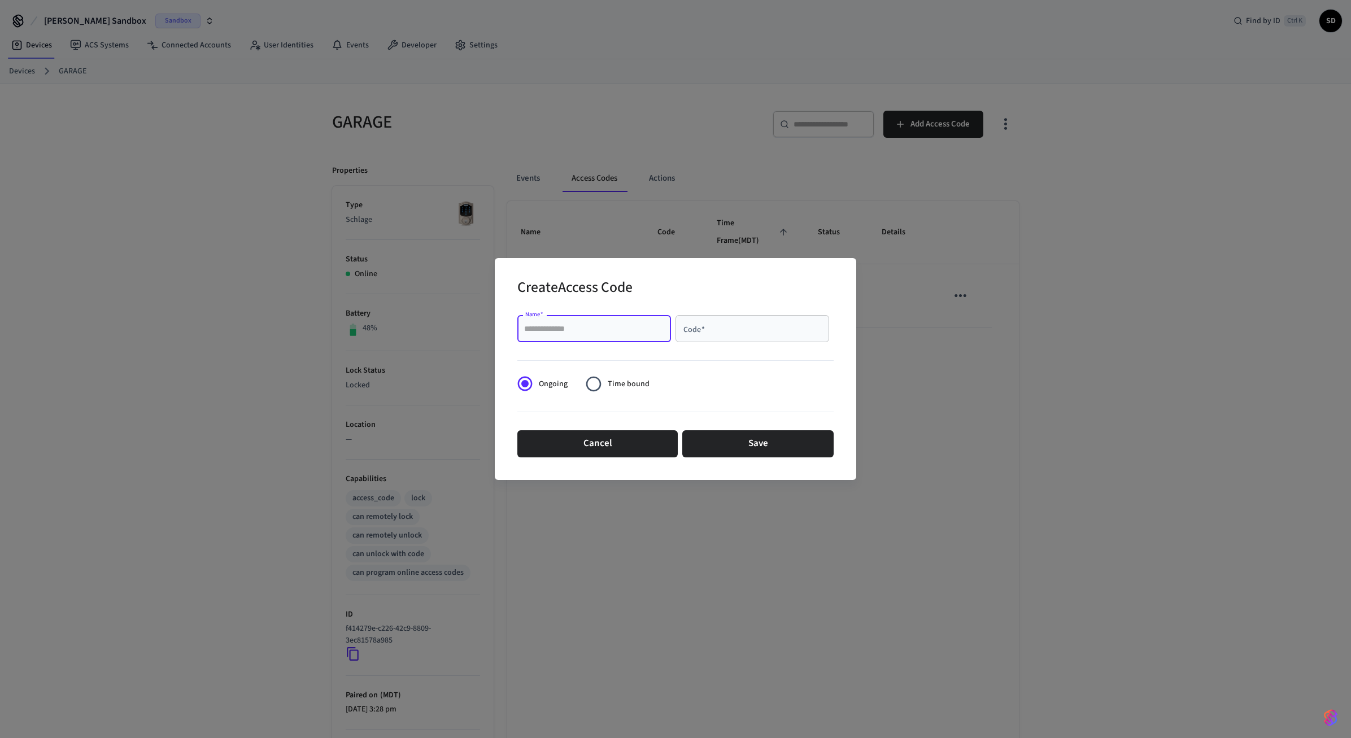
click at [584, 329] on input "Name   *" at bounding box center [594, 328] width 140 height 11
type input "*****"
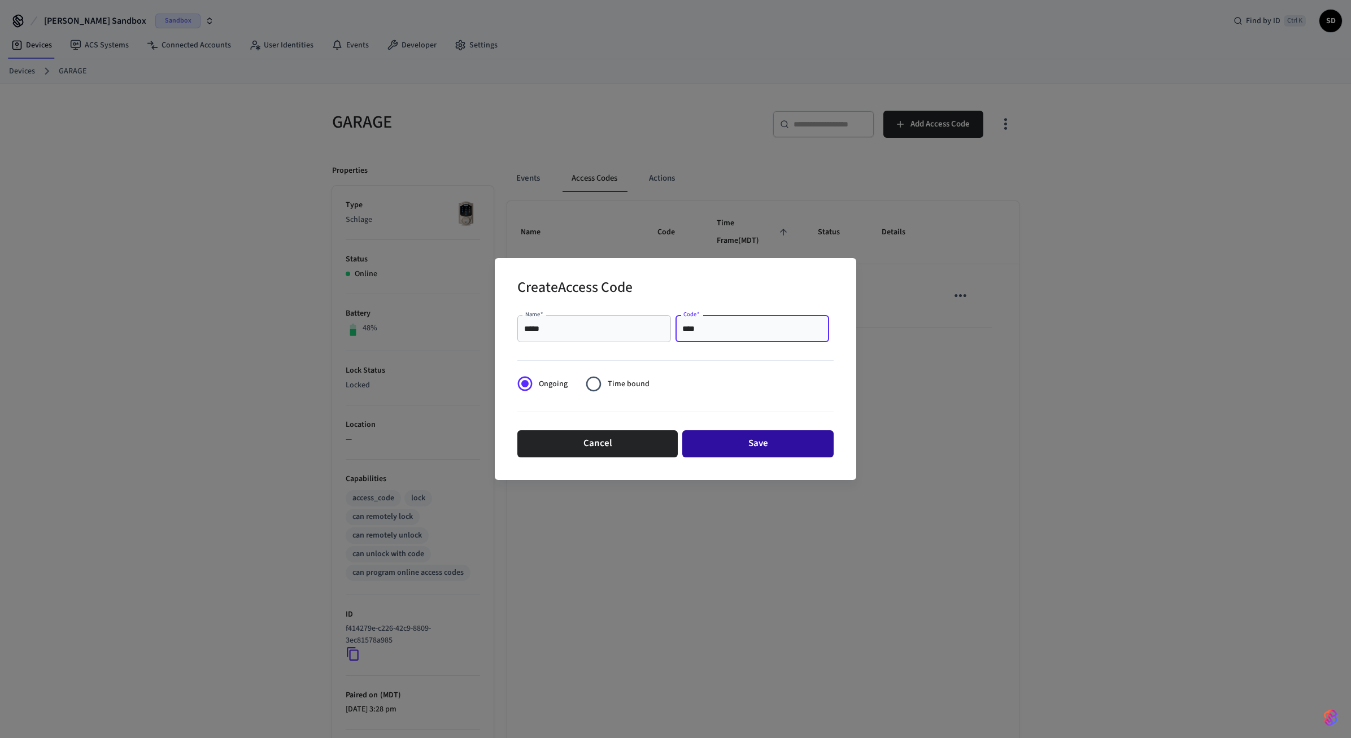
type input "****"
click at [754, 443] on button "Save" at bounding box center [757, 443] width 151 height 27
